Goal: Task Accomplishment & Management: Use online tool/utility

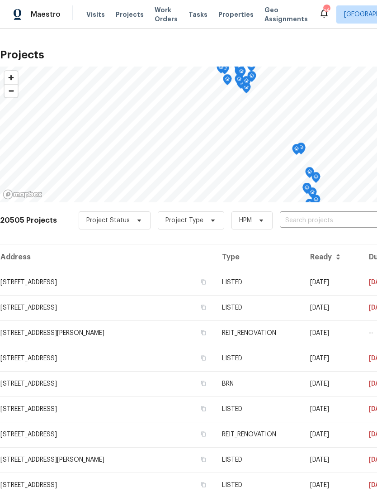
click at [309, 220] on input "text" at bounding box center [332, 221] width 104 height 14
type input "2209 se"
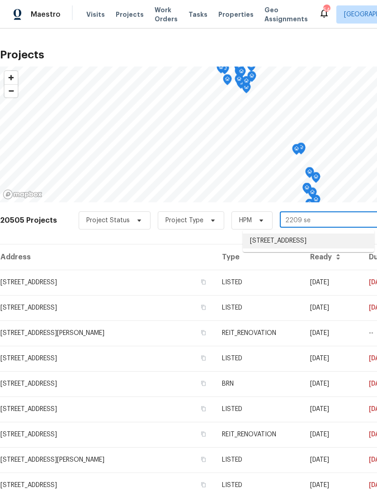
click at [296, 242] on li "[STREET_ADDRESS]" at bounding box center [309, 241] width 132 height 15
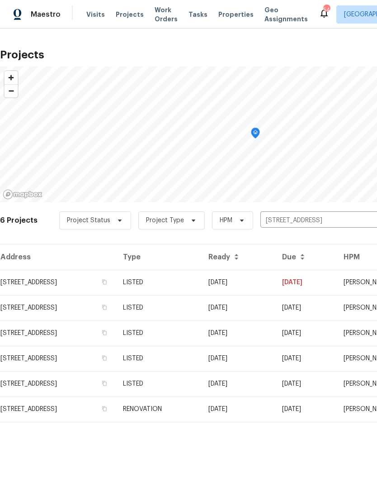
click at [201, 279] on td "LISTED" at bounding box center [159, 282] width 86 height 25
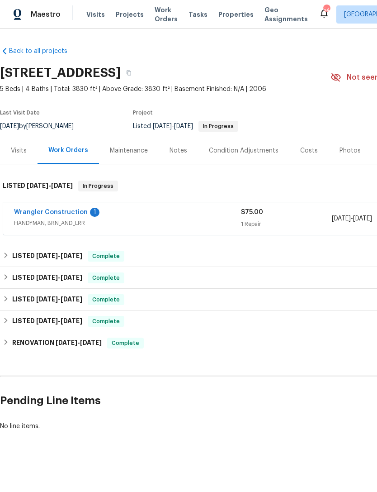
click at [163, 212] on div "Wrangler Construction 1" at bounding box center [127, 213] width 227 height 11
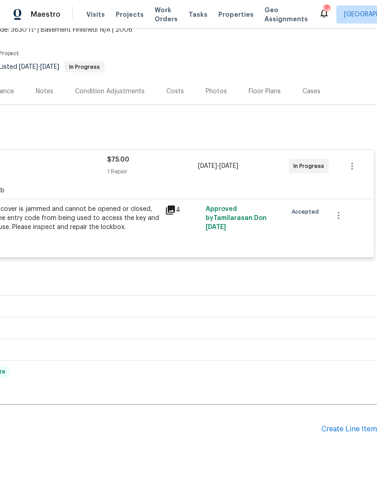
scroll to position [59, 134]
click at [348, 429] on div "Create Line Item" at bounding box center [350, 429] width 56 height 9
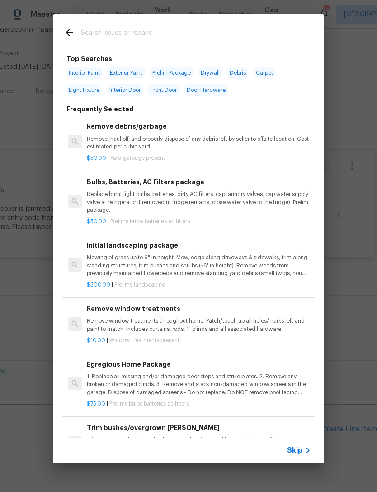
click at [167, 33] on input "text" at bounding box center [177, 34] width 192 height 14
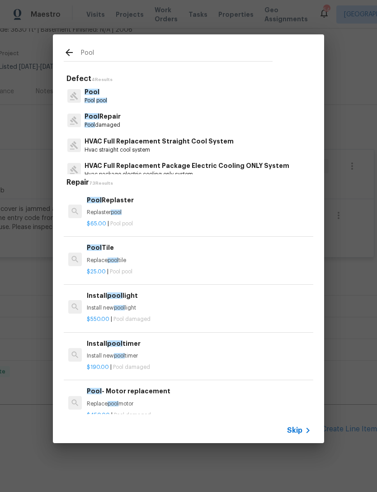
type input "Pool"
click at [129, 122] on div "Pool Repair Pool damaged" at bounding box center [189, 120] width 250 height 24
click at [135, 119] on div "Pool Repair Pool damaged" at bounding box center [189, 120] width 250 height 24
click at [120, 119] on p "Pool Repair" at bounding box center [103, 117] width 36 height 10
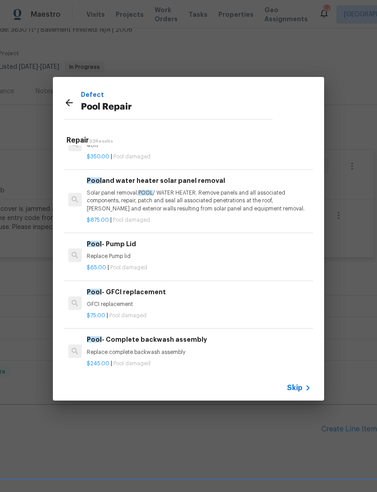
scroll to position [0, 0]
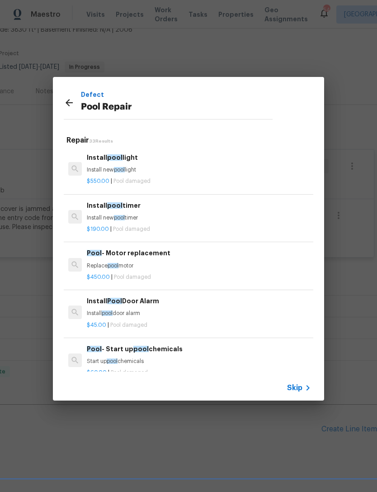
click at [68, 97] on icon at bounding box center [69, 102] width 11 height 11
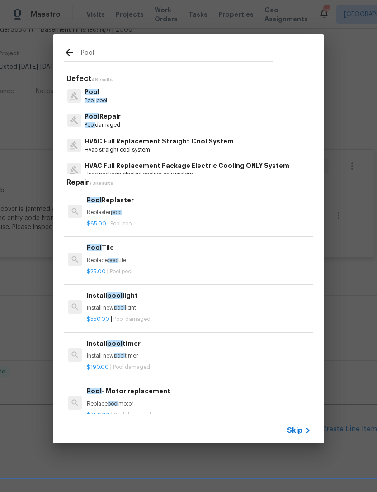
click at [107, 94] on p "Pool" at bounding box center [96, 92] width 23 height 10
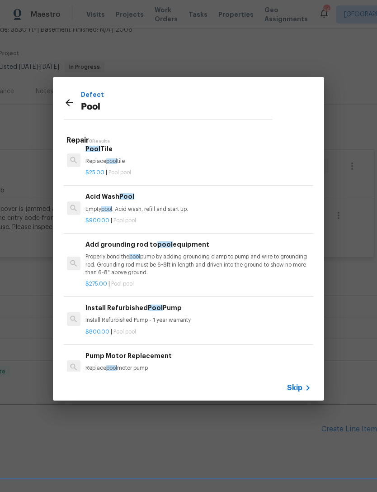
click at [65, 100] on icon at bounding box center [69, 102] width 11 height 11
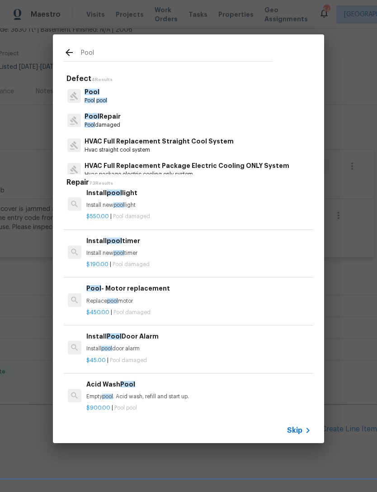
click at [154, 250] on p "Install new pool timer" at bounding box center [198, 253] width 224 height 8
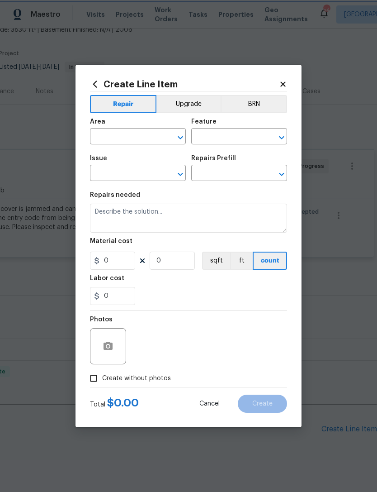
type input "Pool"
type input "Pool Repair"
type input "Install pool timer $190.00"
type textarea "Install new pool timer"
type input "190"
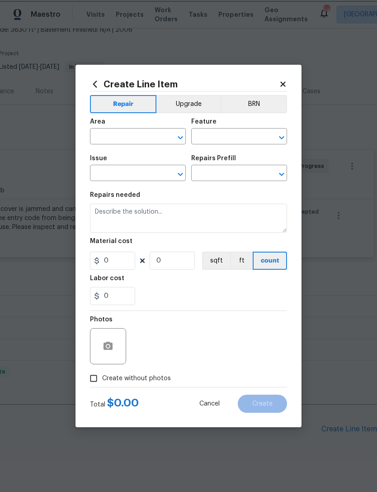
type input "1"
click at [129, 260] on input "190" at bounding box center [112, 261] width 45 height 18
type input "150"
click at [153, 133] on input "text" at bounding box center [125, 137] width 71 height 14
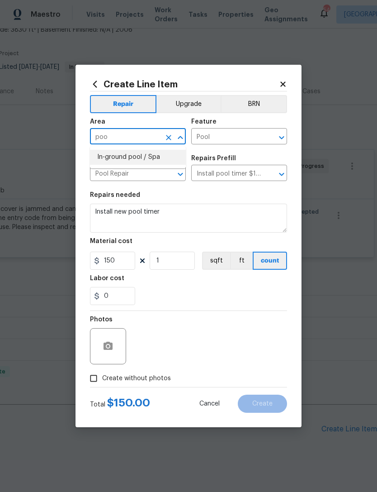
click at [143, 154] on li "In-ground pool / Spa" at bounding box center [138, 157] width 96 height 15
type input "In-ground pool / Spa"
click at [266, 172] on icon "Clear" at bounding box center [270, 174] width 9 height 9
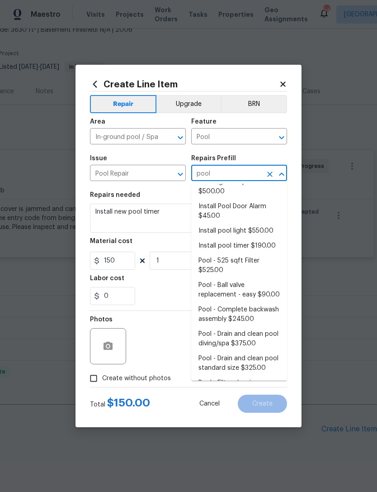
scroll to position [22, 0]
click at [242, 248] on li "Install pool timer $190.00" at bounding box center [239, 246] width 96 height 15
type input "Install pool timer $190.00"
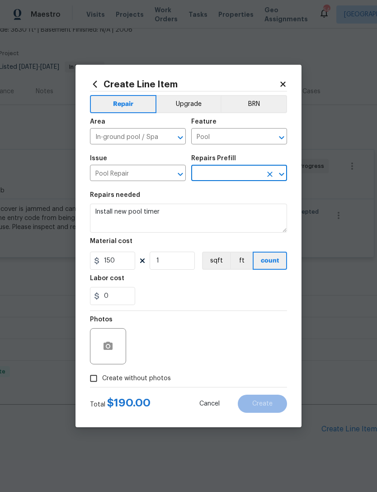
type input "Install pool timer $190.00"
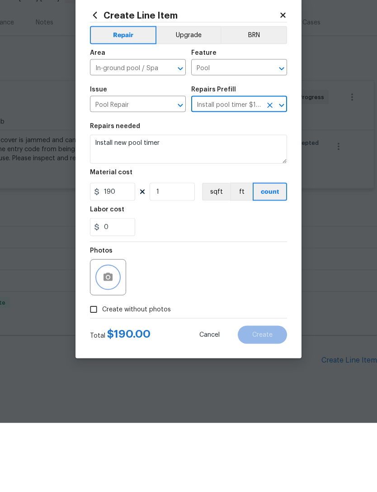
click at [114, 335] on button "button" at bounding box center [108, 346] width 22 height 22
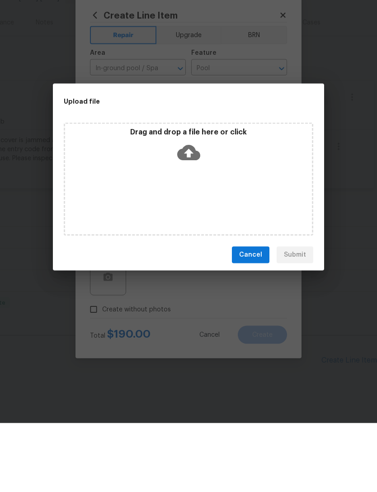
scroll to position [29, 0]
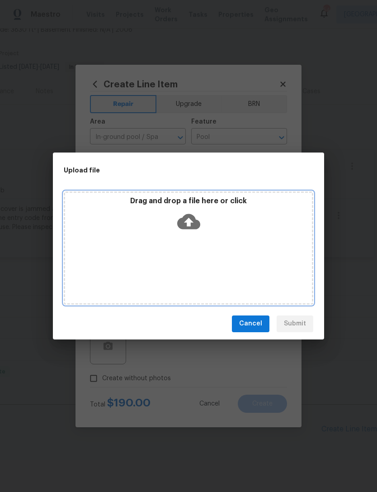
click at [192, 216] on icon at bounding box center [188, 221] width 23 height 15
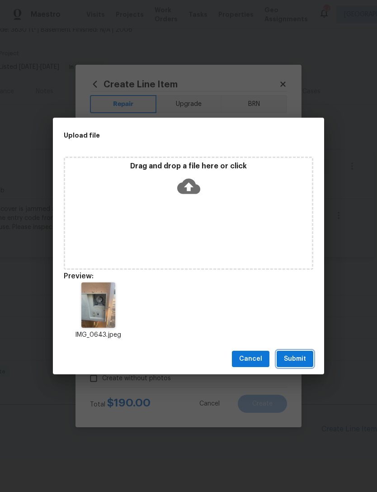
click at [300, 359] on span "Submit" at bounding box center [295, 358] width 22 height 11
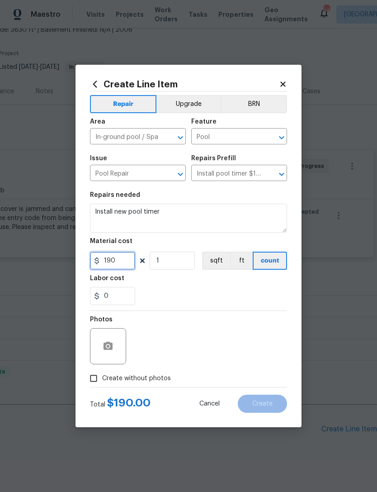
click at [129, 259] on input "190" at bounding box center [112, 261] width 45 height 18
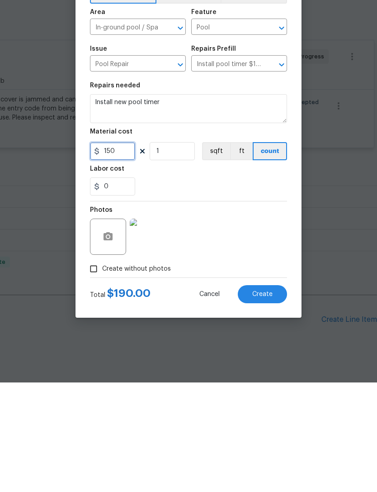
type input "150"
click at [261, 401] on span "Create" at bounding box center [263, 404] width 20 height 7
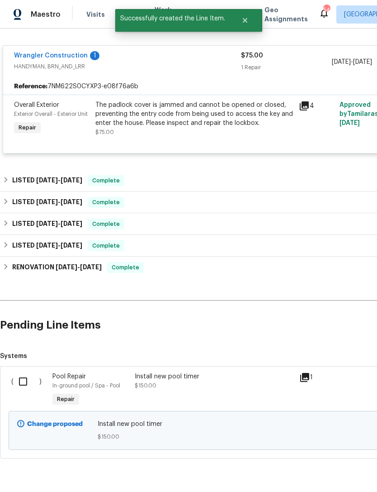
scroll to position [163, 0]
click at [22, 372] on input "checkbox" at bounding box center [27, 381] width 26 height 19
checkbox input "true"
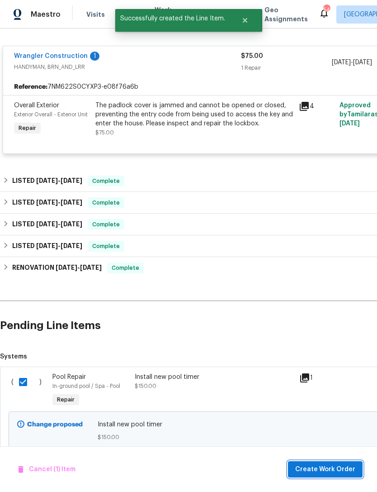
click at [323, 469] on span "Create Work Order" at bounding box center [326, 469] width 60 height 11
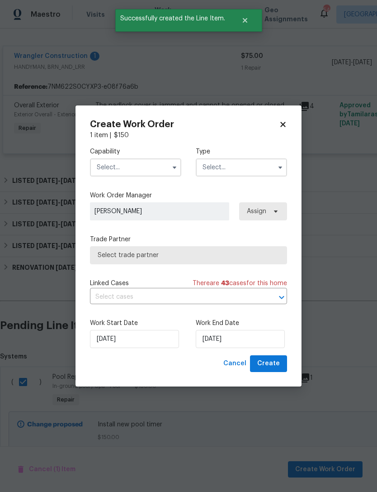
click at [144, 170] on input "text" at bounding box center [135, 167] width 91 height 18
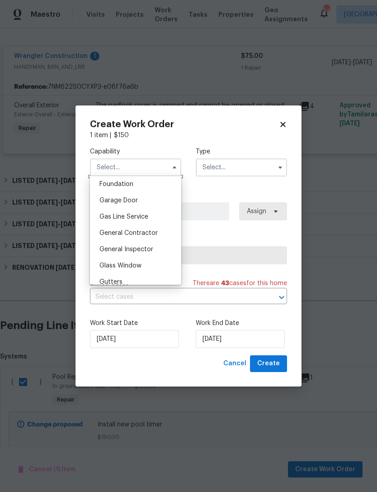
scroll to position [395, 0]
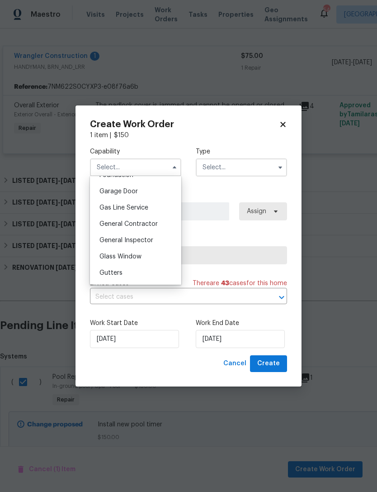
click at [150, 225] on span "General Contractor" at bounding box center [129, 224] width 58 height 6
type input "General Contractor"
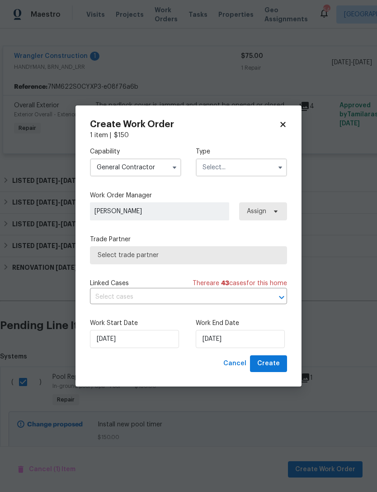
click at [243, 166] on input "text" at bounding box center [241, 167] width 91 height 18
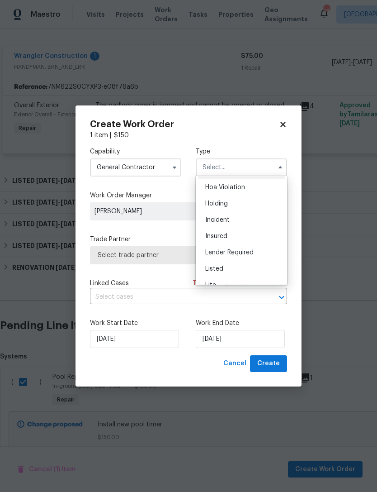
scroll to position [51, 0]
click at [241, 237] on div "Listed" at bounding box center [241, 233] width 87 height 16
type input "Listed"
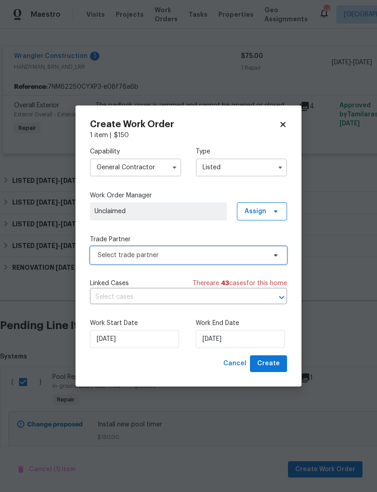
click at [223, 258] on span "Select trade partner" at bounding box center [182, 255] width 169 height 9
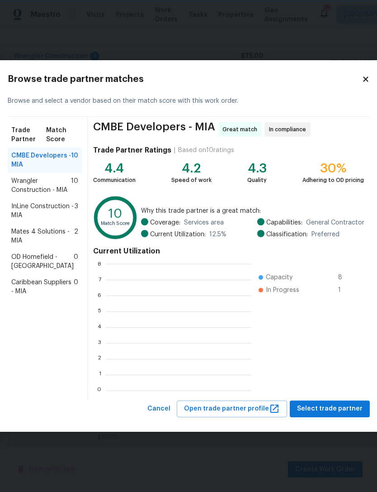
scroll to position [127, 146]
click at [41, 245] on span "Mates 4 Solutions - MIA" at bounding box center [42, 236] width 63 height 18
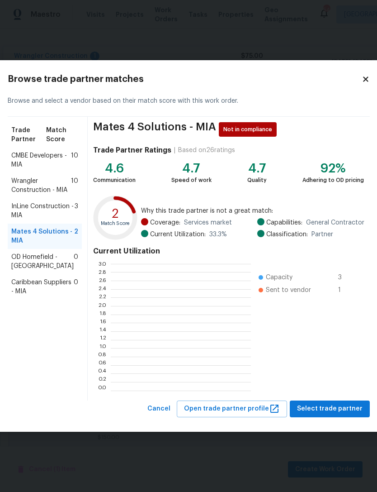
scroll to position [127, 140]
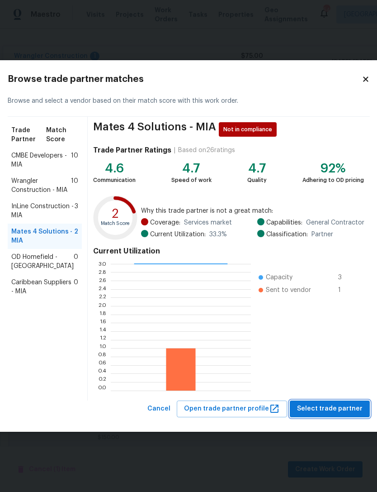
click at [329, 406] on span "Select trade partner" at bounding box center [330, 408] width 66 height 11
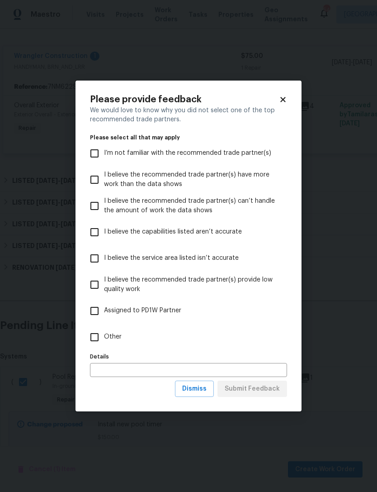
click at [91, 338] on input "Other" at bounding box center [94, 337] width 19 height 19
checkbox input "true"
click at [261, 385] on span "Submit Feedback" at bounding box center [252, 388] width 55 height 11
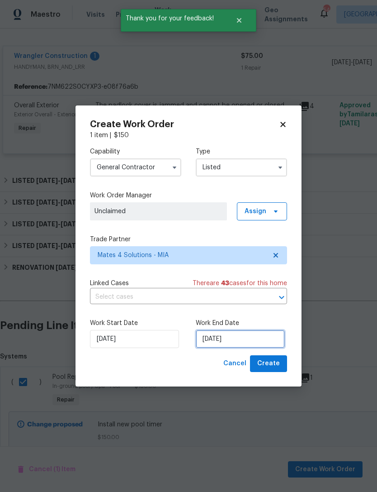
click at [249, 338] on input "[DATE]" at bounding box center [240, 339] width 89 height 18
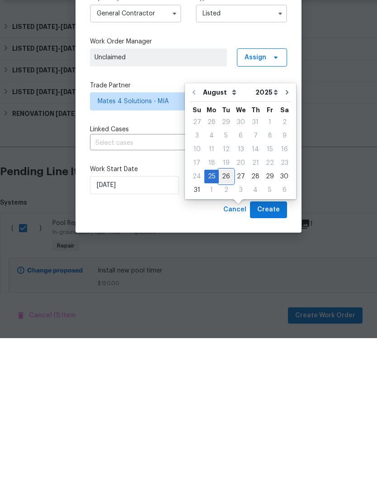
click at [224, 324] on div "26" at bounding box center [226, 330] width 14 height 13
type input "[DATE]"
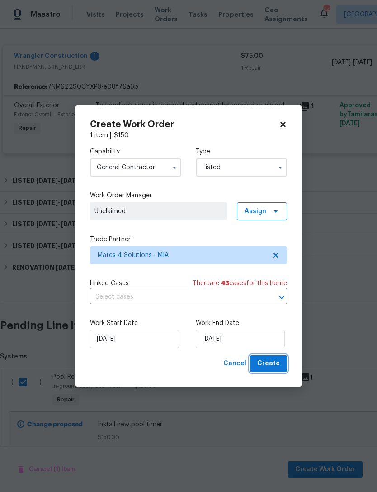
click at [273, 362] on span "Create" at bounding box center [269, 363] width 23 height 11
checkbox input "false"
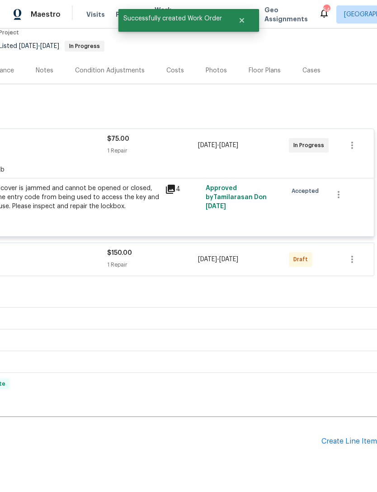
scroll to position [80, 134]
click at [352, 254] on icon "button" at bounding box center [352, 259] width 11 height 11
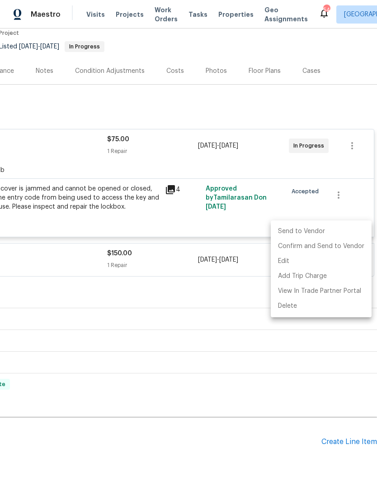
click at [314, 230] on li "Send to Vendor" at bounding box center [321, 231] width 101 height 15
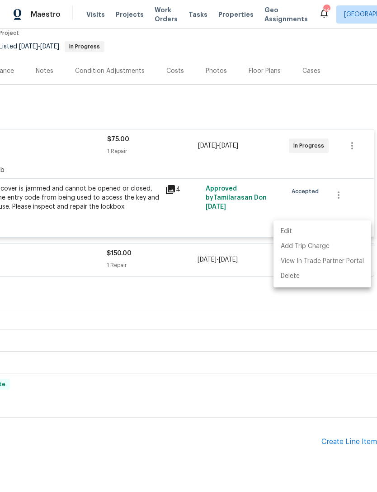
click at [205, 427] on div at bounding box center [188, 246] width 377 height 492
